Goal: Check status: Check status

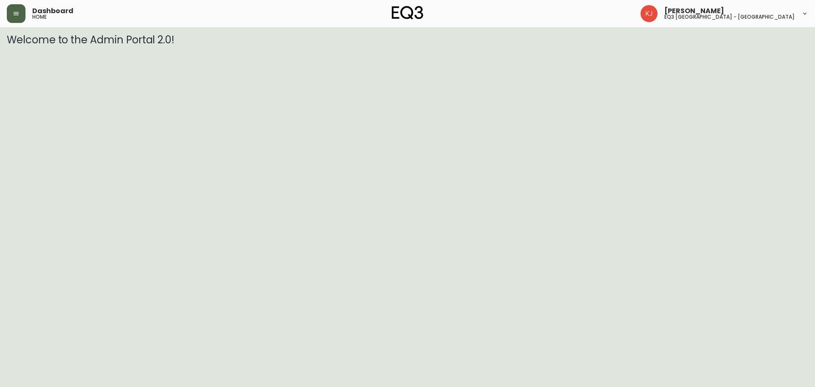
click at [25, 14] on button "button" at bounding box center [16, 13] width 19 height 19
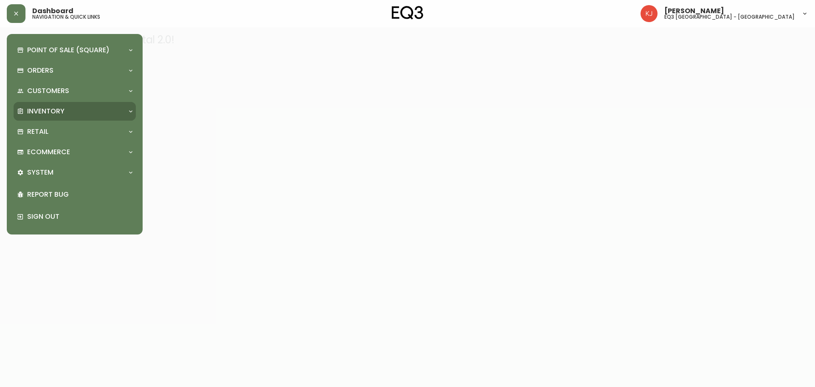
click at [33, 104] on div "Inventory" at bounding box center [75, 111] width 122 height 19
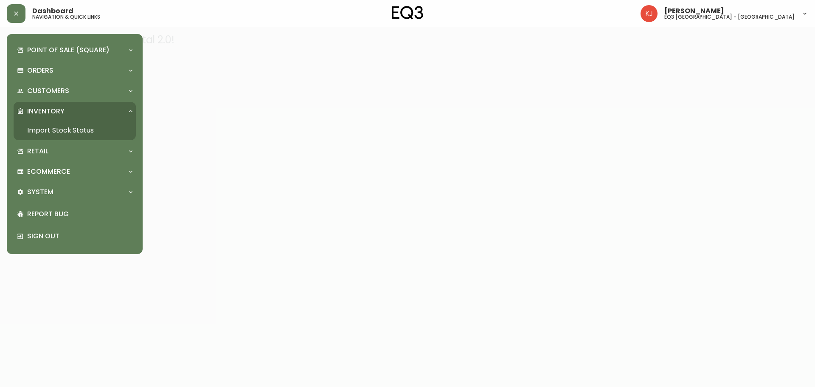
click at [89, 125] on link "Import Stock Status" at bounding box center [75, 131] width 122 height 20
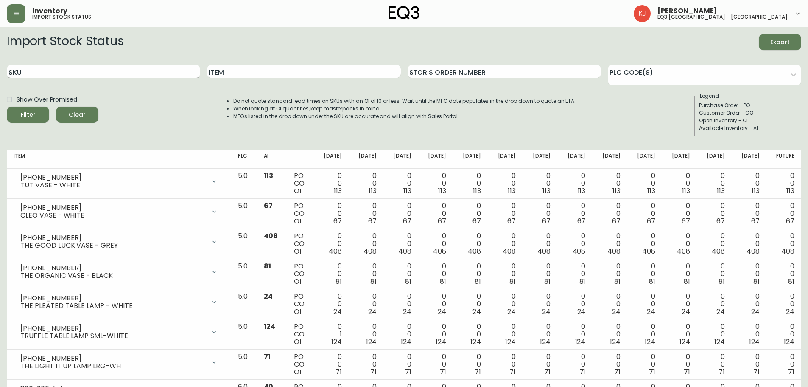
click at [123, 75] on input "SKU" at bounding box center [103, 71] width 193 height 14
paste input "[PHONE_NUMBER]"
type input "[PHONE_NUMBER]"
click at [7, 107] on button "Filter" at bounding box center [28, 115] width 42 height 16
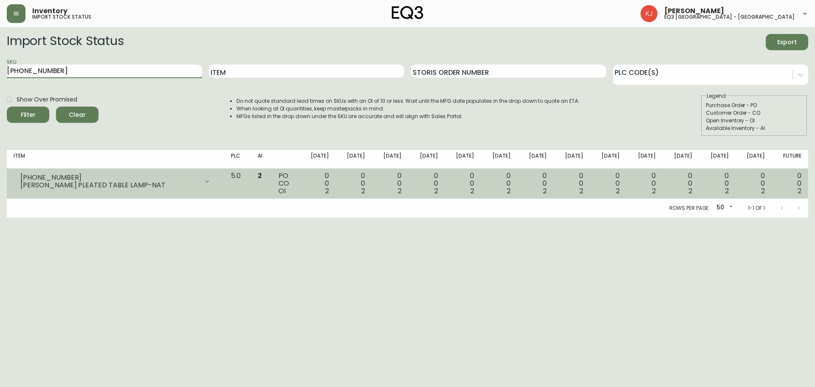
click at [270, 183] on td "2" at bounding box center [261, 183] width 21 height 30
click at [393, 178] on div "0 0 2" at bounding box center [389, 183] width 23 height 23
click at [329, 184] on div "0 0 2" at bounding box center [317, 183] width 23 height 23
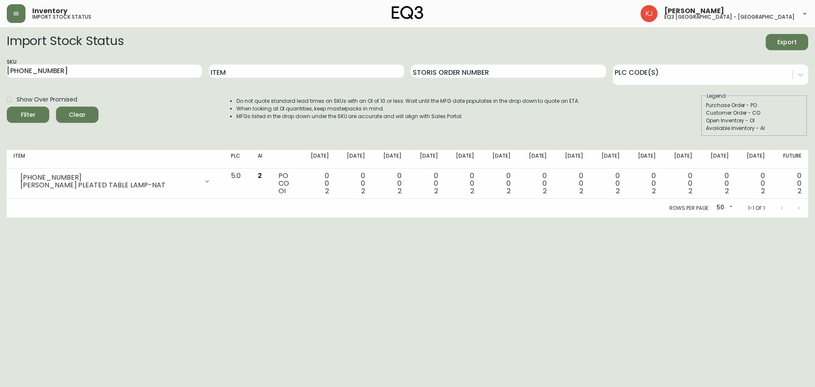
drag, startPoint x: 707, startPoint y: 235, endPoint x: 590, endPoint y: 236, distance: 116.7
click at [687, 217] on html "Inventory import stock status [PERSON_NAME] eq3 [GEOGRAPHIC_DATA] - [GEOGRAPHIC…" at bounding box center [407, 108] width 815 height 217
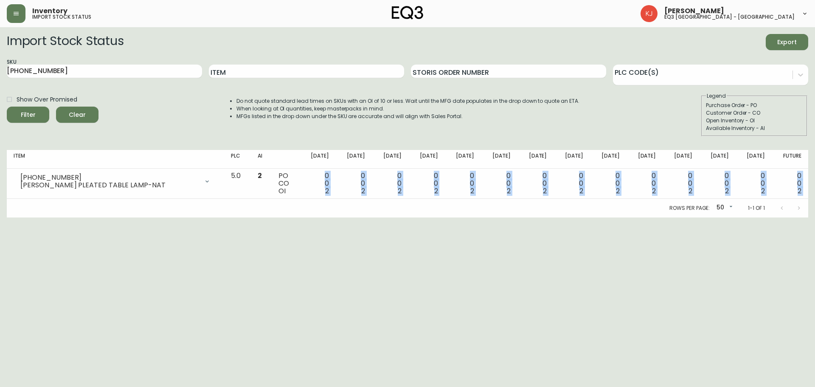
drag, startPoint x: 312, startPoint y: 193, endPoint x: 486, endPoint y: 201, distance: 174.1
click at [486, 201] on div "Item PLC AI [DATE] Oct [DATE] [DATE] Nov [DATE] Nov [DATE] Dec [DATE] Dec [DATE…" at bounding box center [407, 183] width 801 height 67
click at [462, 217] on html "Inventory import stock status [PERSON_NAME] eq3 [GEOGRAPHIC_DATA] - [GEOGRAPHIC…" at bounding box center [407, 108] width 815 height 217
